Goal: Information Seeking & Learning: Learn about a topic

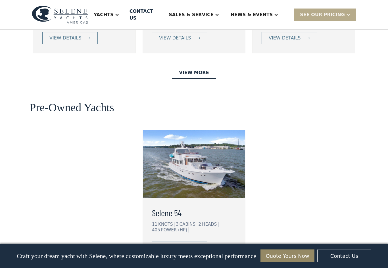
scroll to position [1388, 0]
click at [211, 67] on link "View More" at bounding box center [194, 73] width 44 height 12
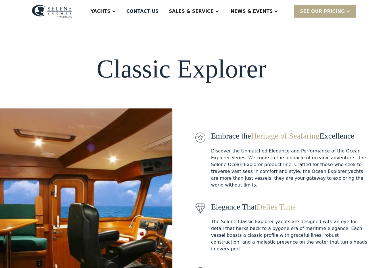
click at [279, 13] on div at bounding box center [276, 11] width 5 height 5
click at [257, 29] on div "News" at bounding box center [266, 28] width 73 height 5
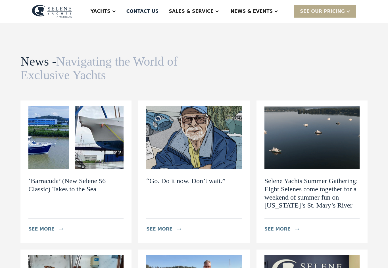
click at [279, 11] on div at bounding box center [276, 11] width 5 height 5
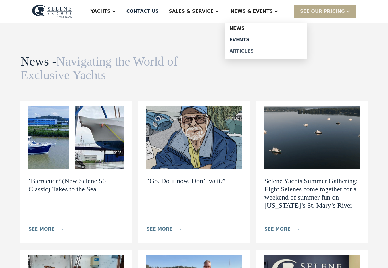
click at [262, 53] on div "Articles" at bounding box center [266, 51] width 73 height 5
